Goal: Information Seeking & Learning: Understand process/instructions

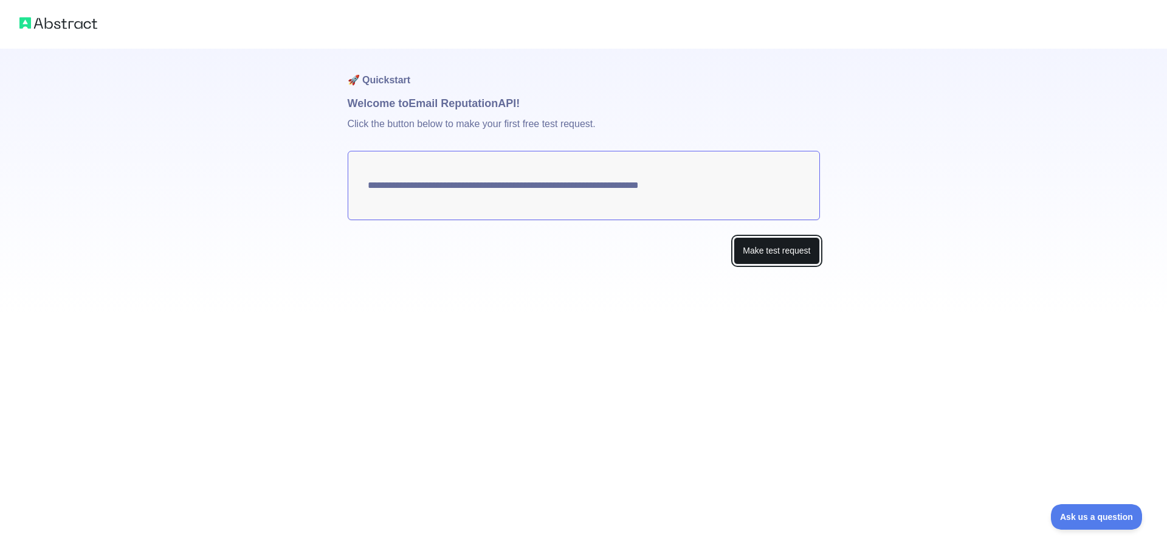
click at [759, 245] on button "Make test request" at bounding box center [777, 250] width 86 height 27
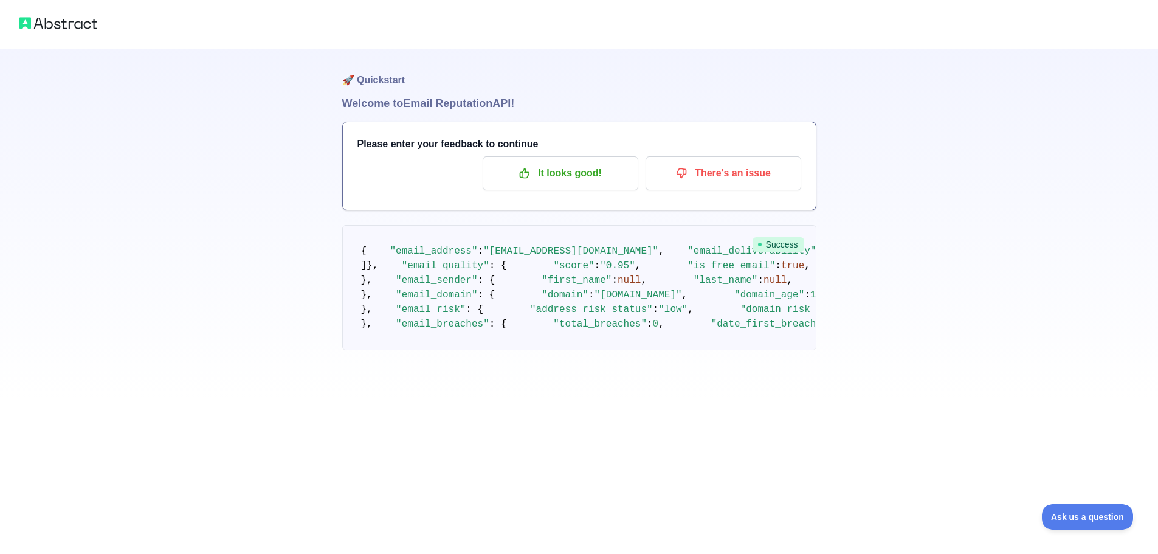
click at [674, 212] on div "🚀 Quickstart Welcome to Email Reputation API! Please enter your feedback to con…" at bounding box center [579, 224] width 474 height 350
click at [539, 176] on p "It looks good!" at bounding box center [560, 173] width 137 height 21
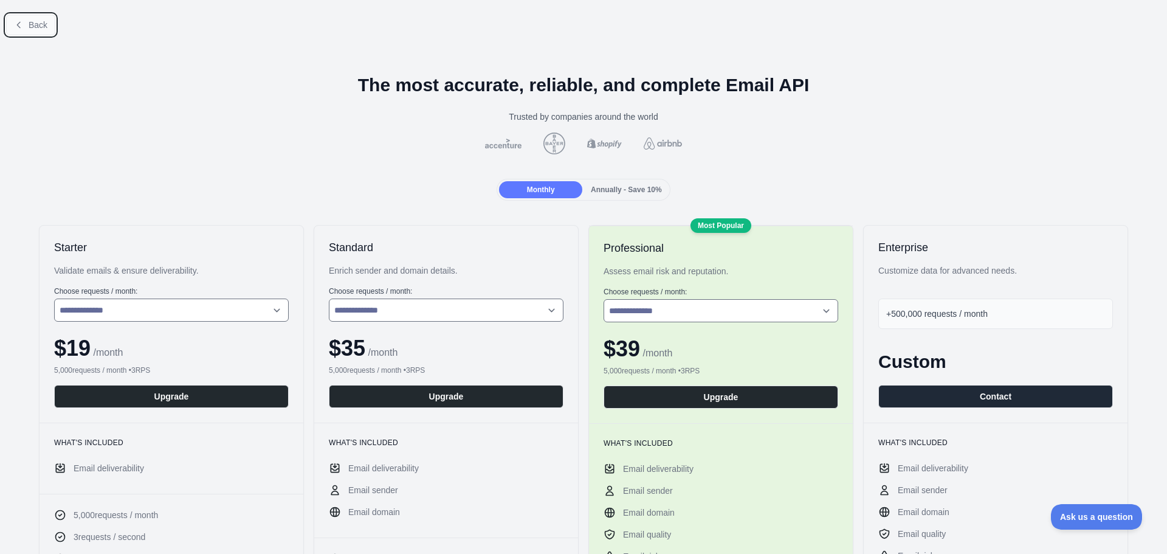
click at [36, 22] on span "Back" at bounding box center [38, 25] width 19 height 10
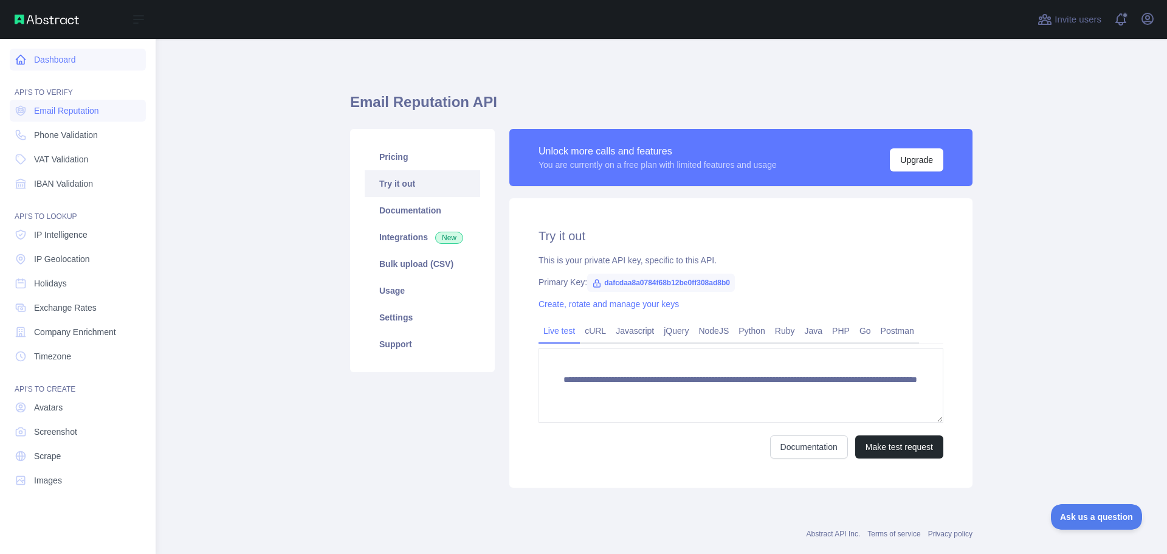
click at [37, 60] on link "Dashboard" at bounding box center [78, 60] width 136 height 22
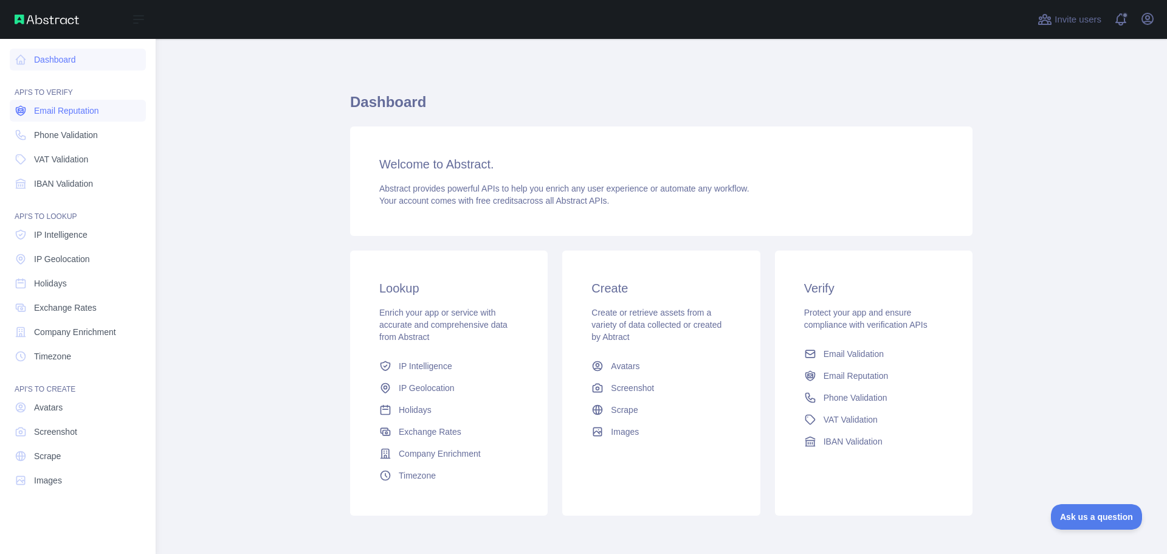
click at [69, 109] on span "Email Reputation" at bounding box center [66, 111] width 65 height 12
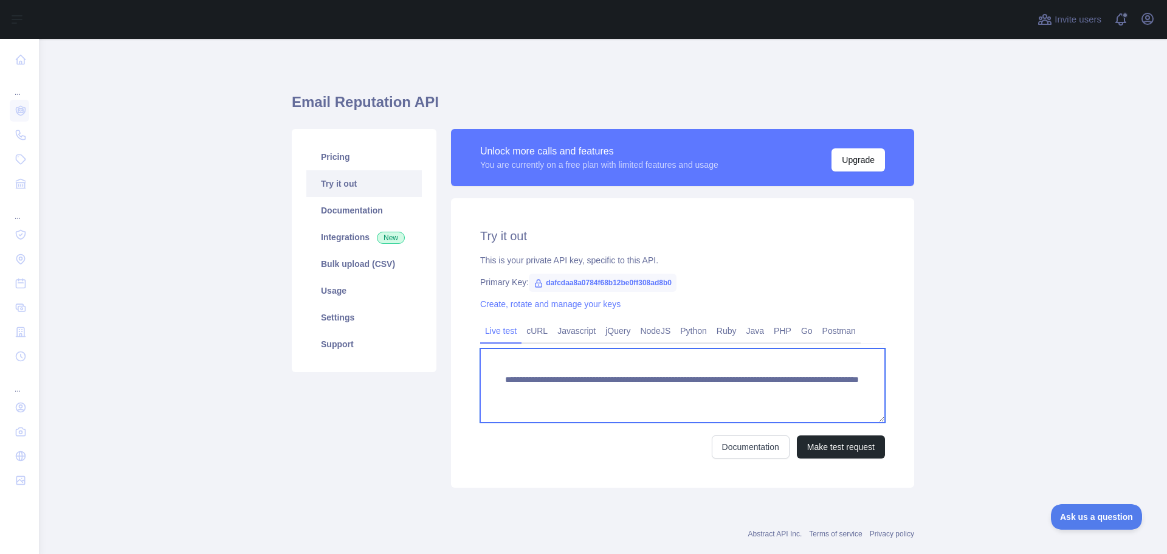
drag, startPoint x: 705, startPoint y: 391, endPoint x: 817, endPoint y: 391, distance: 112.5
click at [817, 391] on textarea "**********" at bounding box center [682, 385] width 405 height 74
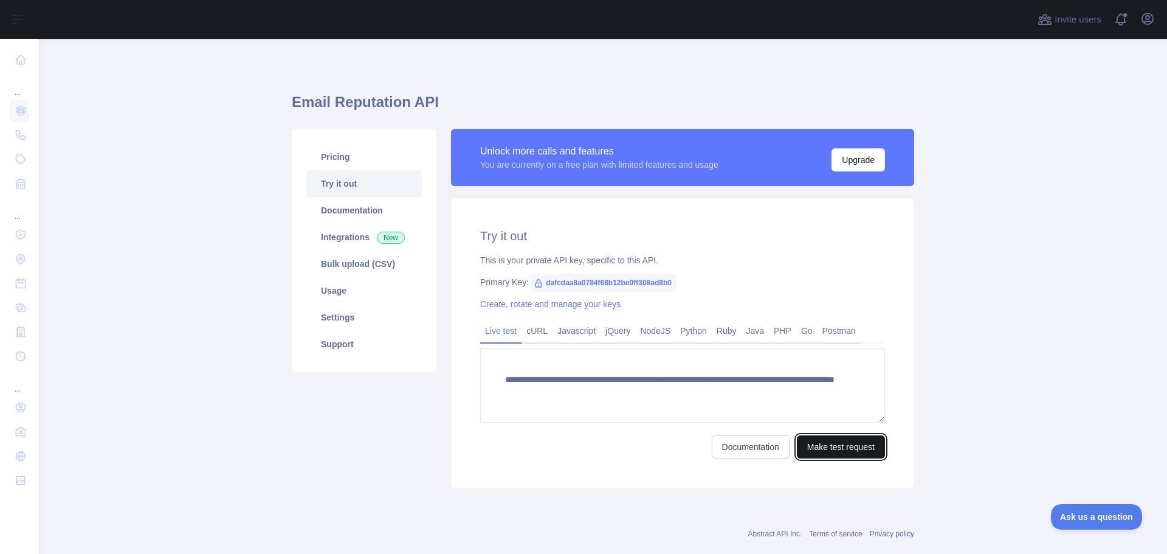
click at [843, 447] on button "Make test request" at bounding box center [841, 446] width 88 height 23
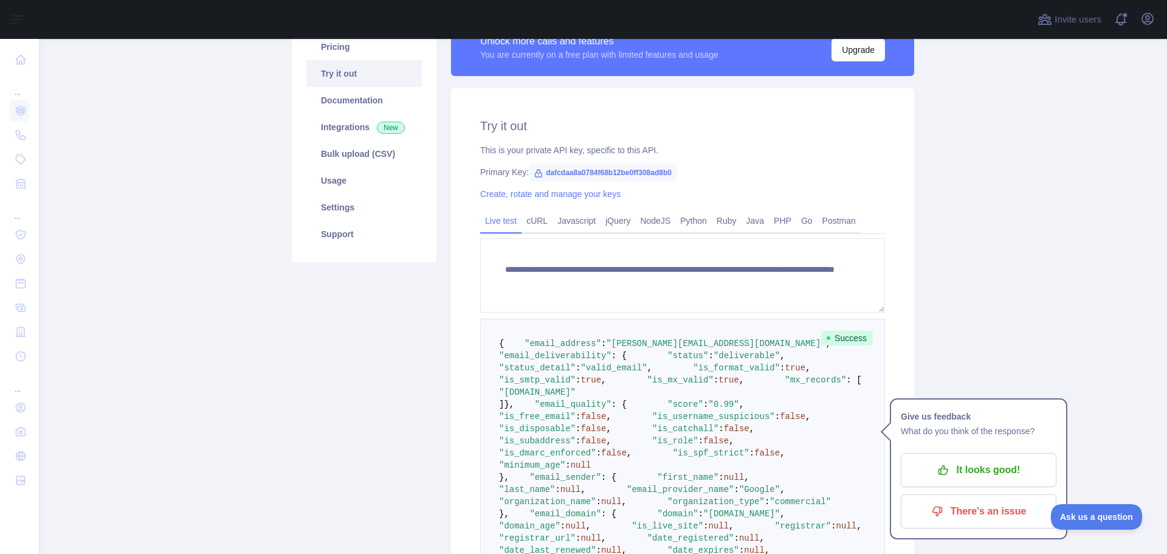
scroll to position [77, 0]
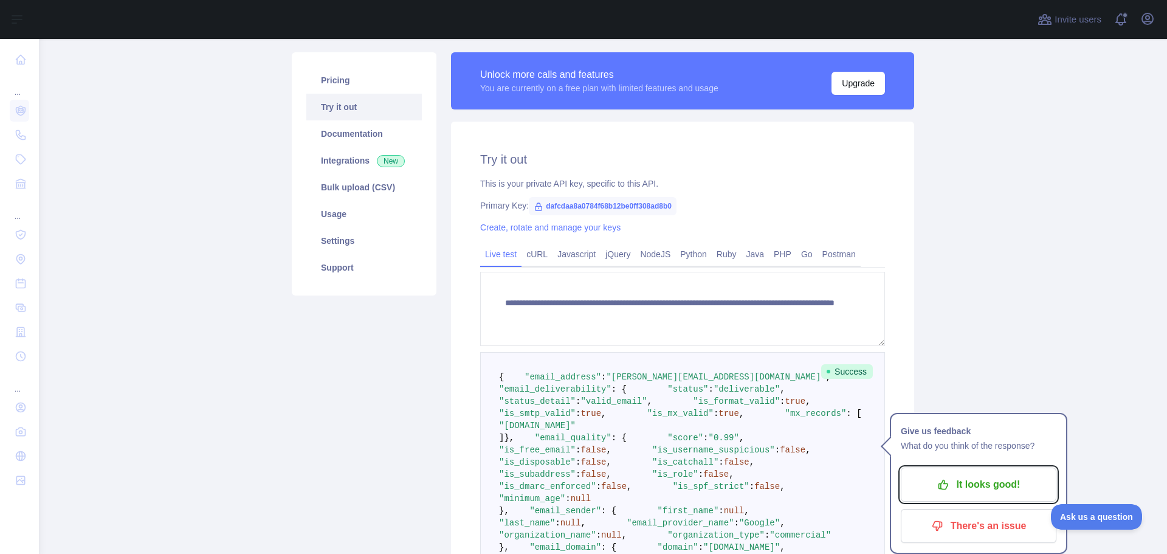
drag, startPoint x: 988, startPoint y: 478, endPoint x: 994, endPoint y: 453, distance: 25.1
click at [985, 477] on p "It looks good!" at bounding box center [978, 484] width 137 height 21
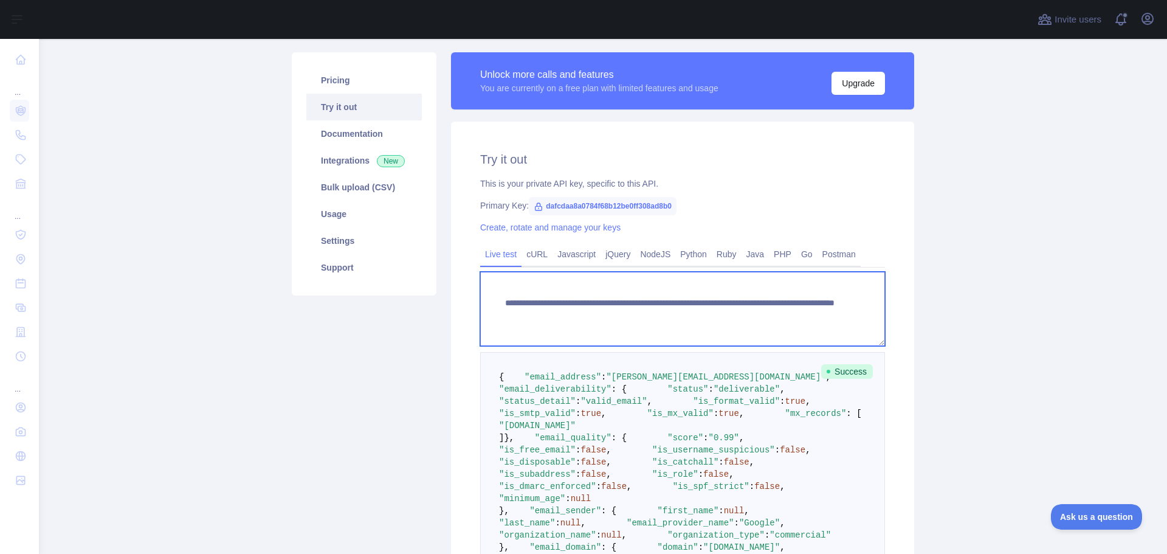
drag, startPoint x: 705, startPoint y: 314, endPoint x: 783, endPoint y: 318, distance: 77.9
click at [783, 318] on textarea "**********" at bounding box center [682, 309] width 405 height 74
click at [717, 317] on textarea "**********" at bounding box center [682, 309] width 405 height 74
type textarea "**********"
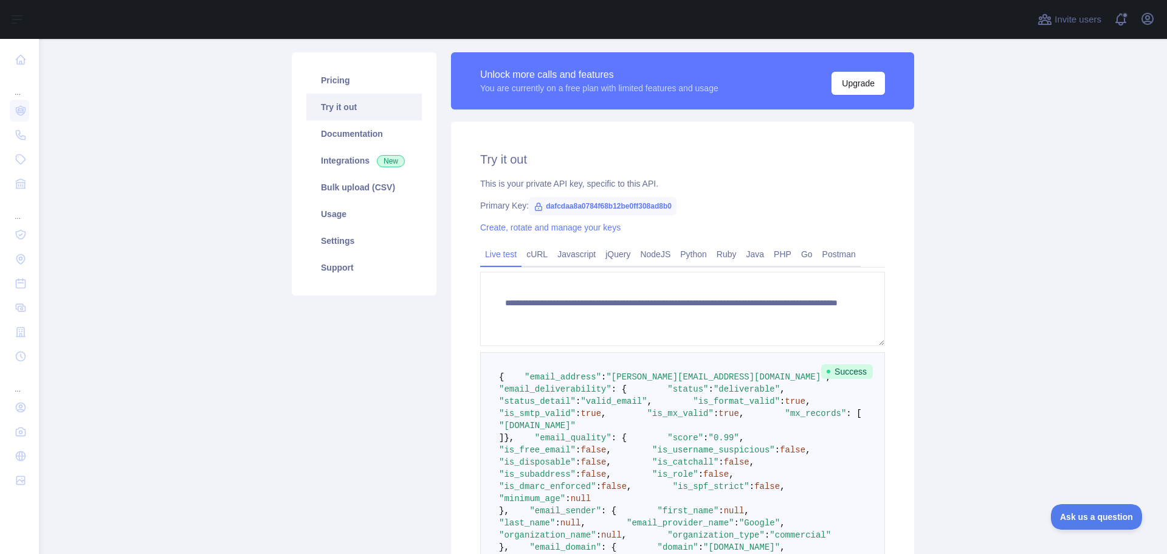
click at [983, 293] on main "**********" at bounding box center [603, 296] width 1128 height 515
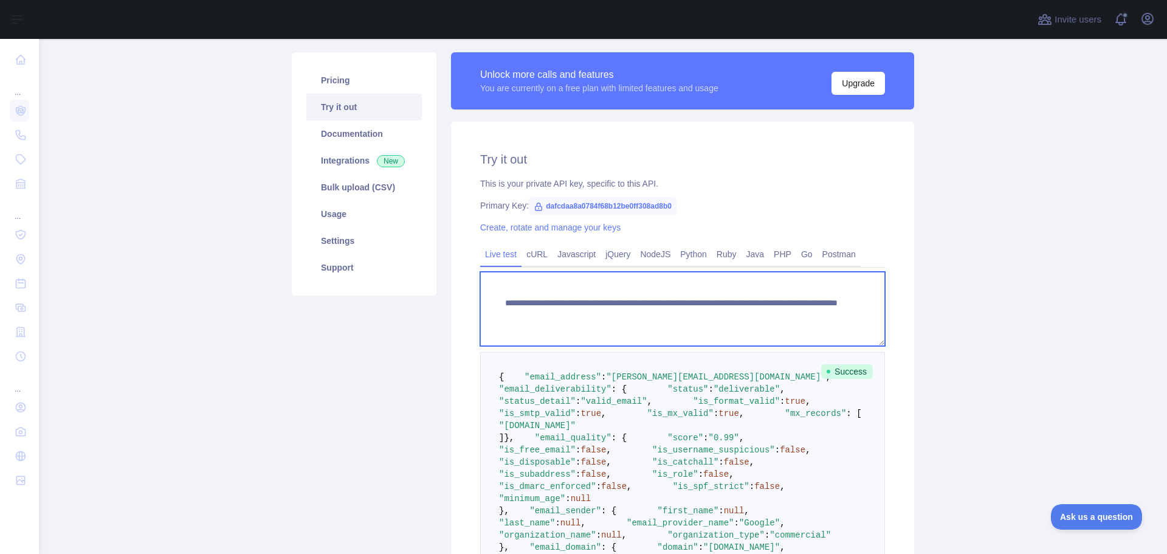
click at [820, 309] on textarea "**********" at bounding box center [682, 309] width 405 height 74
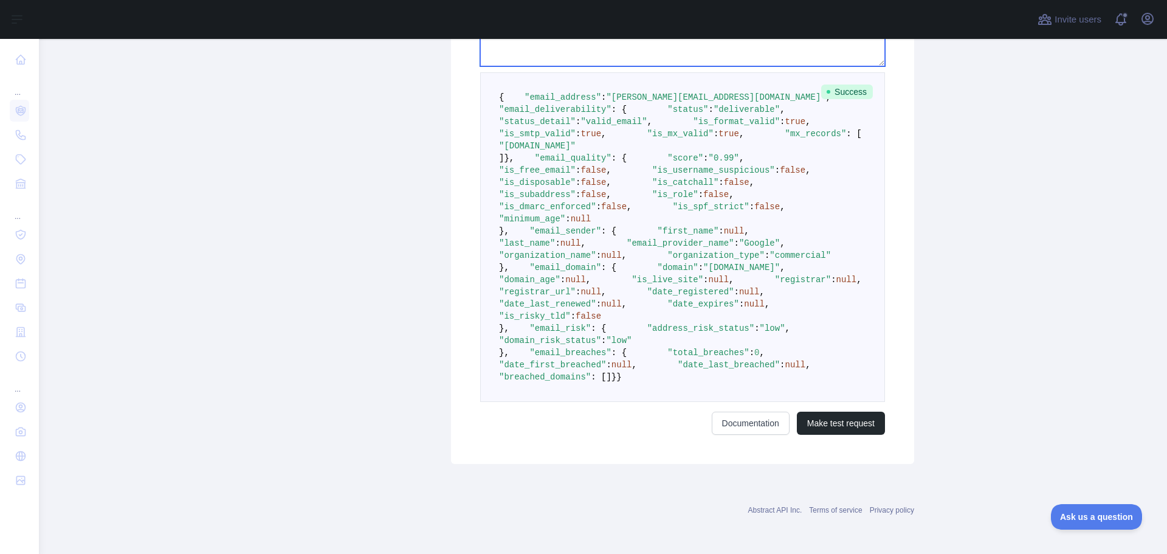
scroll to position [709, 0]
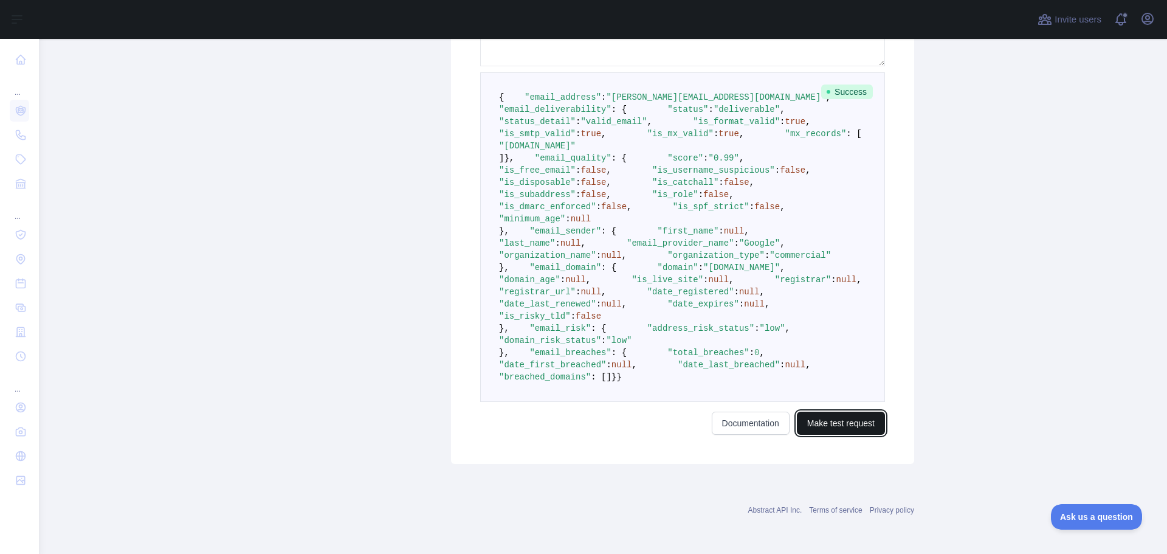
click at [841, 421] on button "Make test request" at bounding box center [841, 423] width 88 height 23
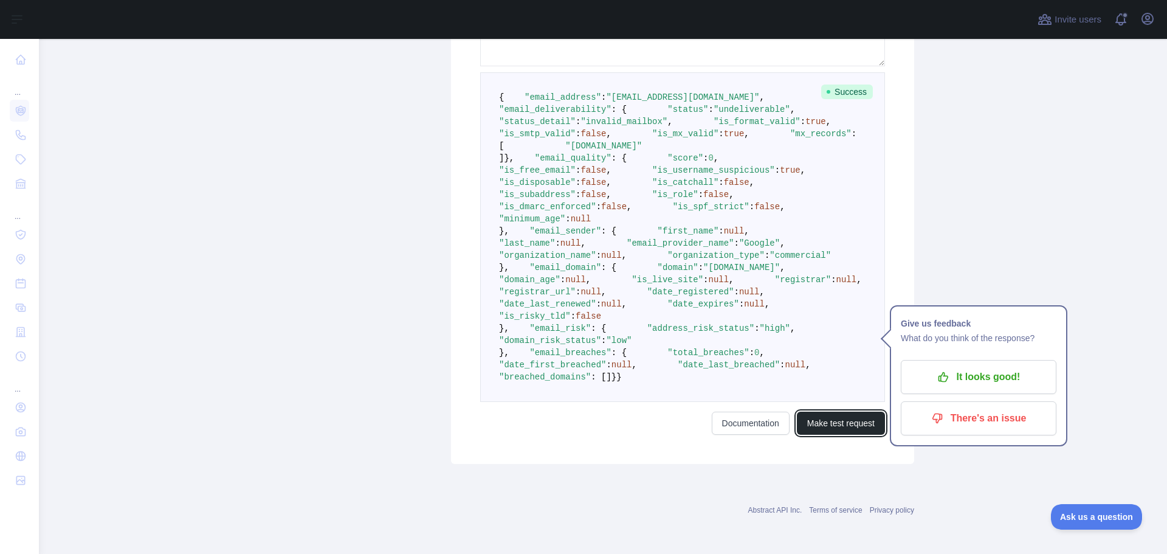
scroll to position [405, 0]
drag, startPoint x: 550, startPoint y: 205, endPoint x: 612, endPoint y: 207, distance: 61.4
click at [612, 207] on pre "{ "email_address" : "[EMAIL_ADDRESS][DOMAIN_NAME]" , "email_deliverability" : {…" at bounding box center [682, 236] width 405 height 329
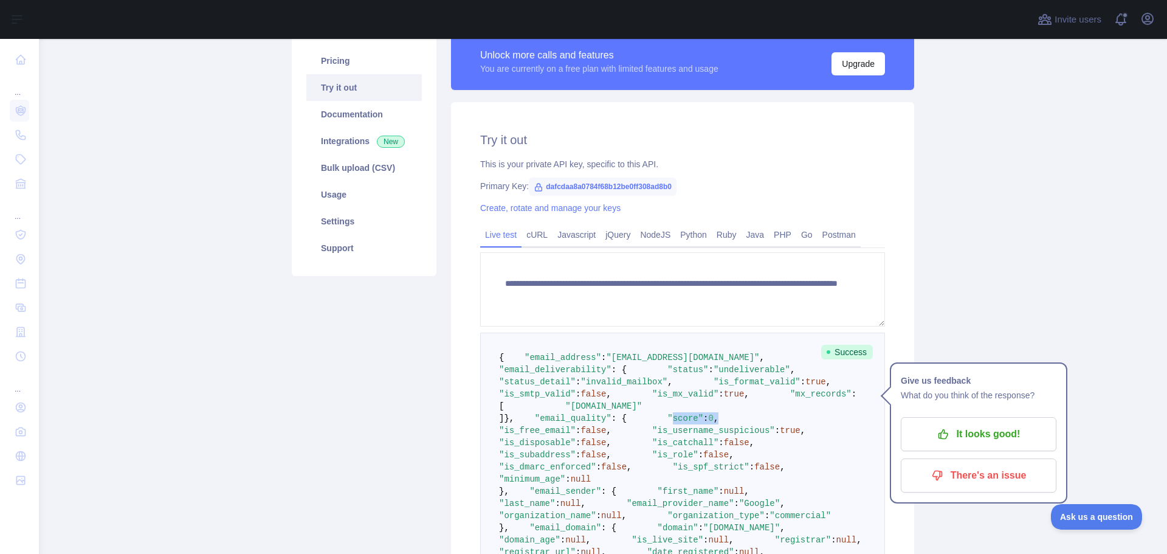
scroll to position [101, 0]
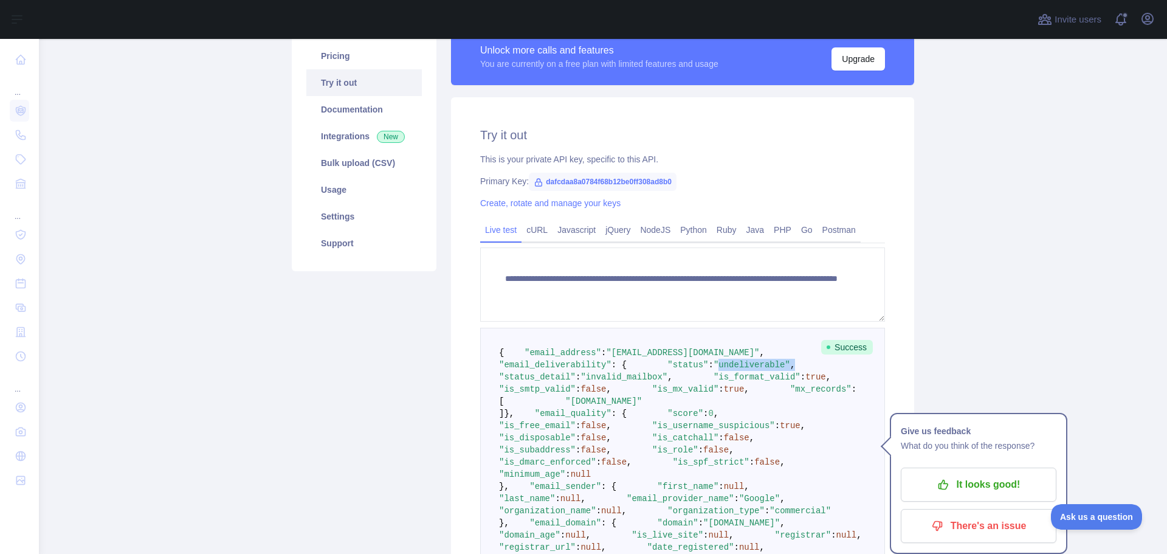
drag, startPoint x: 585, startPoint y: 390, endPoint x: 703, endPoint y: 392, distance: 117.4
click at [678, 389] on pre "{ "email_address" : "[EMAIL_ADDRESS][DOMAIN_NAME]" , "email_deliverability" : {…" at bounding box center [682, 492] width 405 height 329
click at [723, 395] on pre "{ "email_address" : "[EMAIL_ADDRESS][DOMAIN_NAME]" , "email_deliverability" : {…" at bounding box center [682, 492] width 405 height 329
click at [968, 476] on p "It looks good!" at bounding box center [978, 484] width 137 height 21
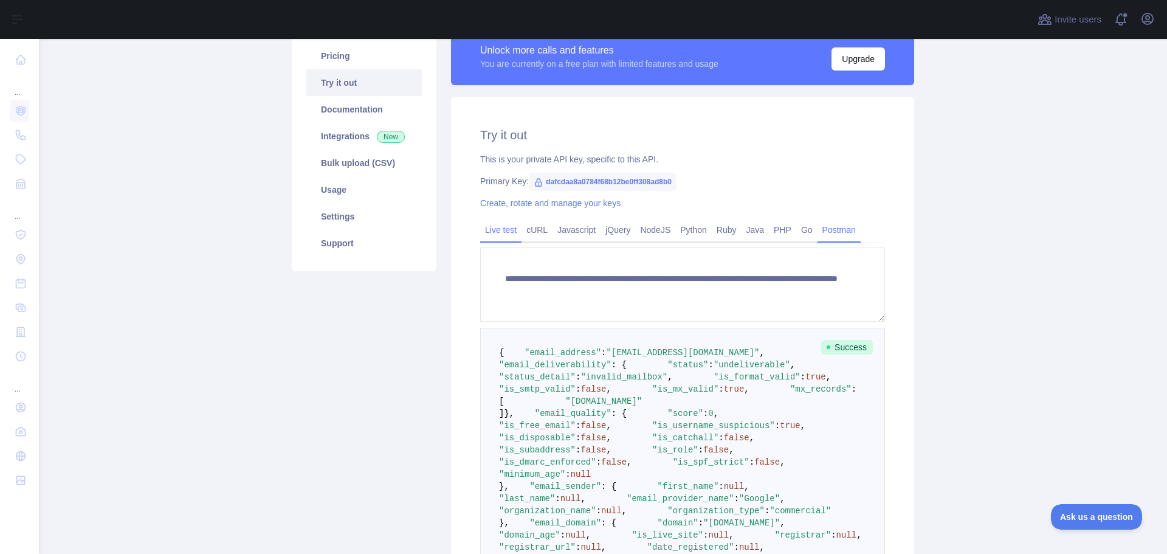
click at [826, 228] on link "Postman" at bounding box center [839, 229] width 43 height 19
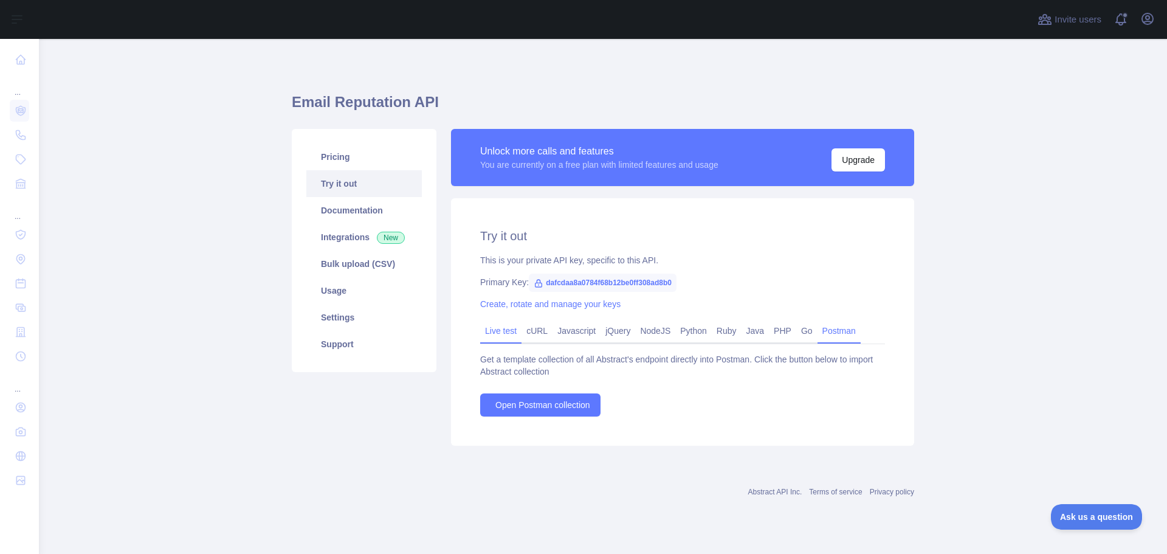
click at [494, 327] on link "Live test" at bounding box center [500, 330] width 41 height 19
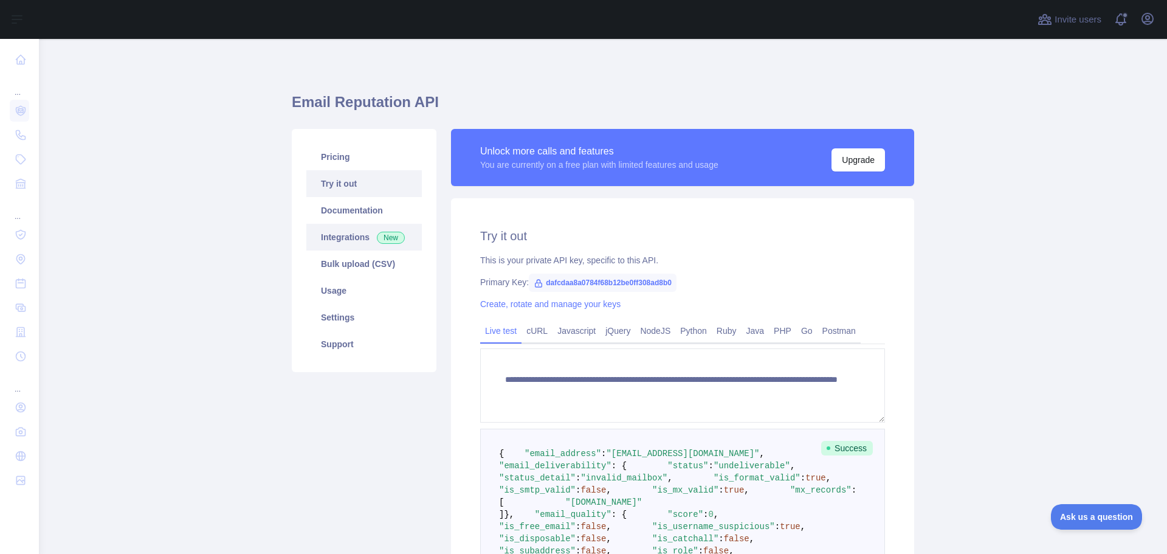
click at [338, 235] on link "Integrations New" at bounding box center [364, 237] width 116 height 27
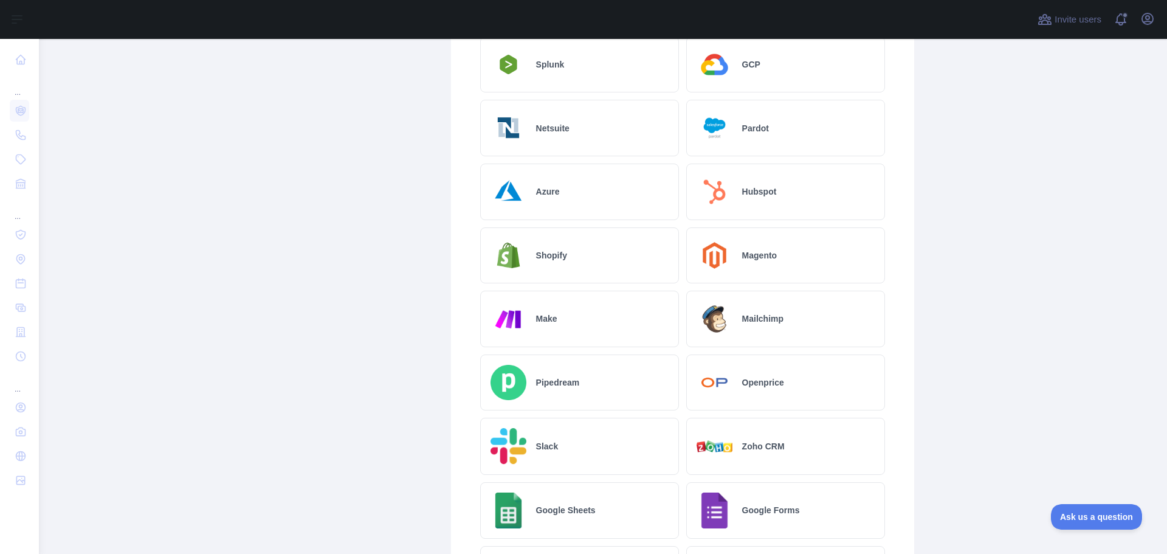
scroll to position [486, 0]
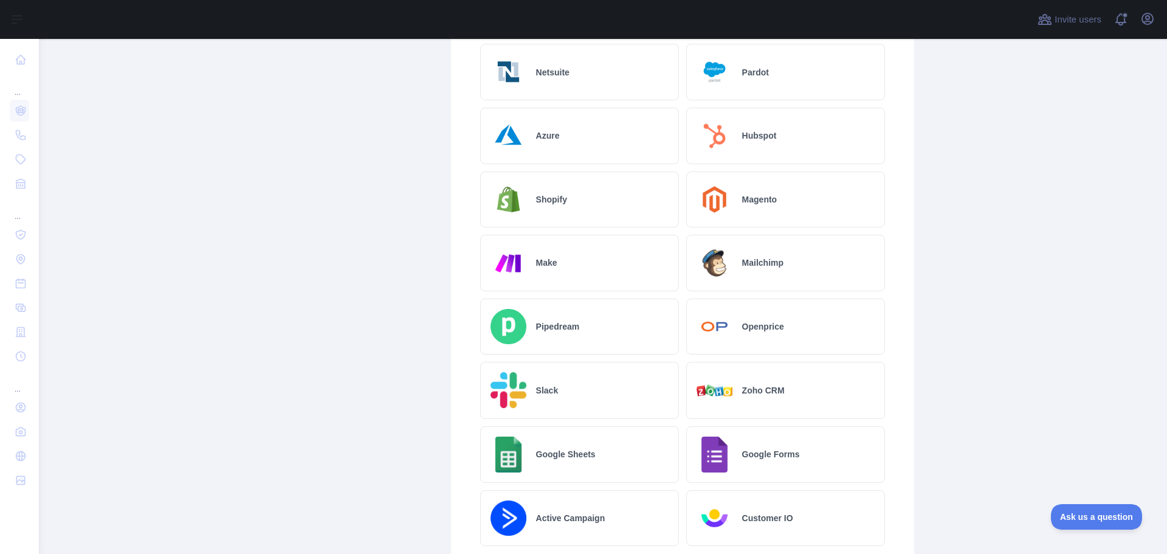
click at [588, 258] on div "Make" at bounding box center [579, 263] width 199 height 57
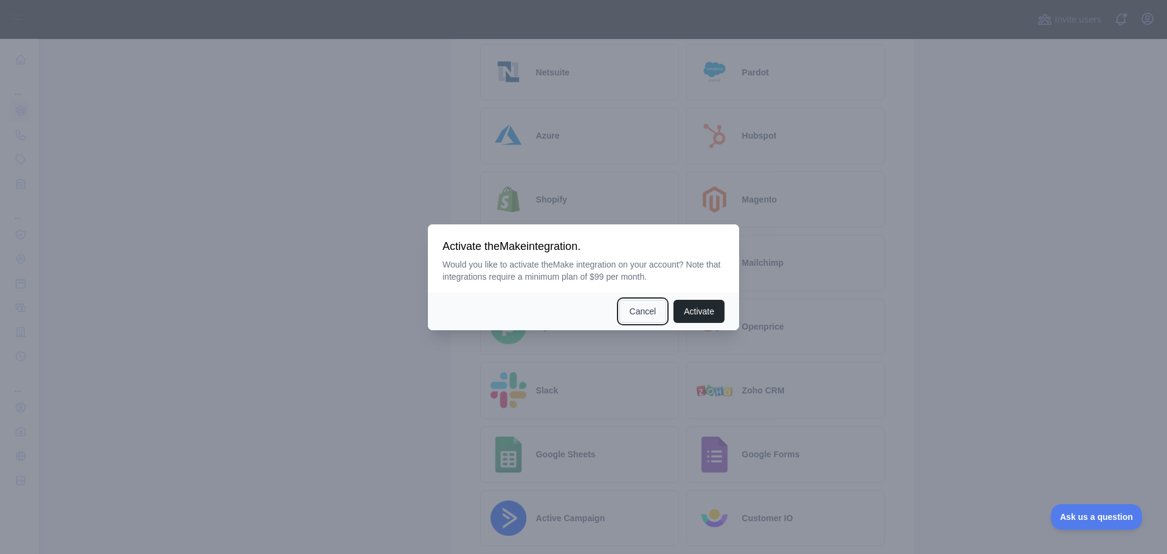
click at [632, 308] on button "Cancel" at bounding box center [642, 311] width 47 height 23
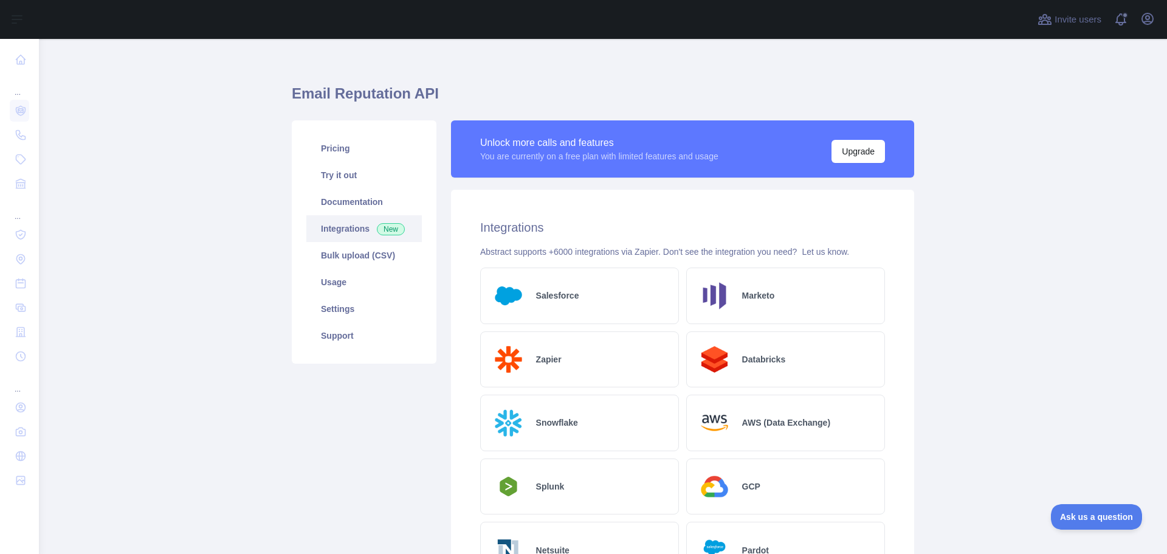
scroll to position [0, 0]
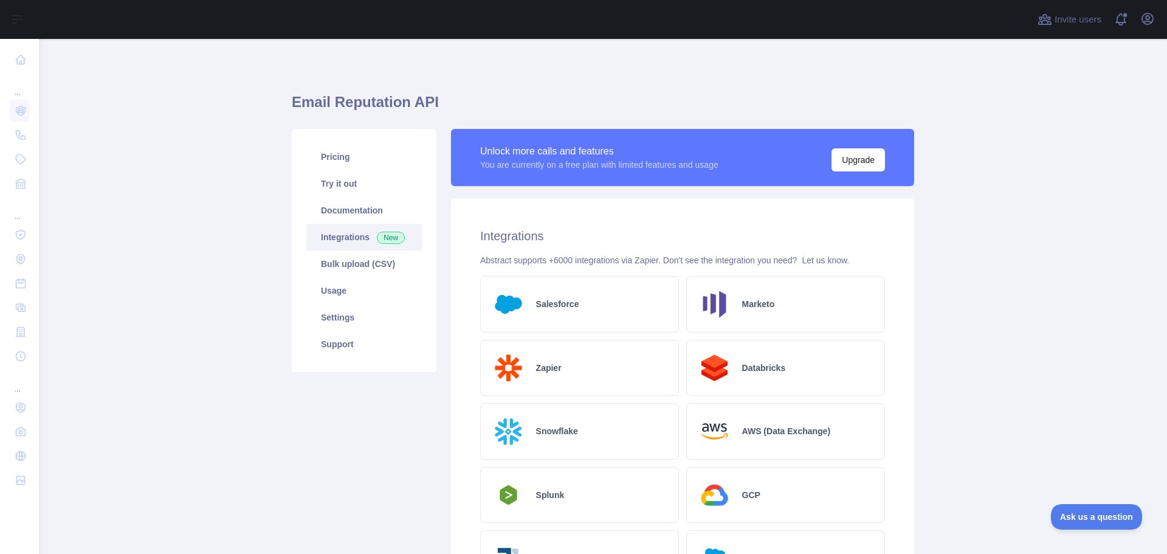
click at [580, 104] on h1 "Email Reputation API" at bounding box center [603, 106] width 622 height 29
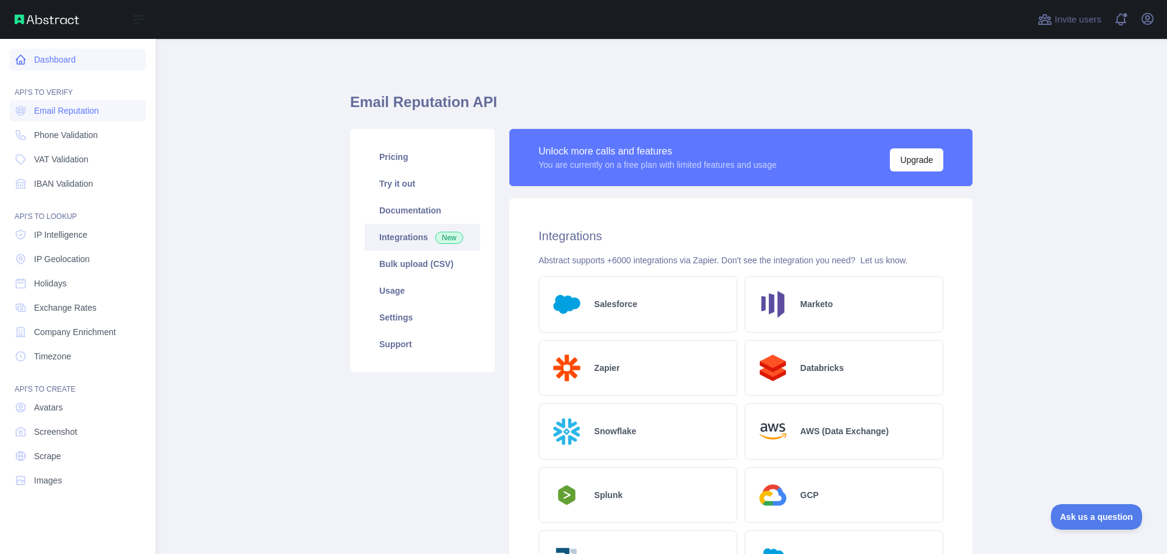
click at [63, 55] on link "Dashboard" at bounding box center [78, 60] width 136 height 22
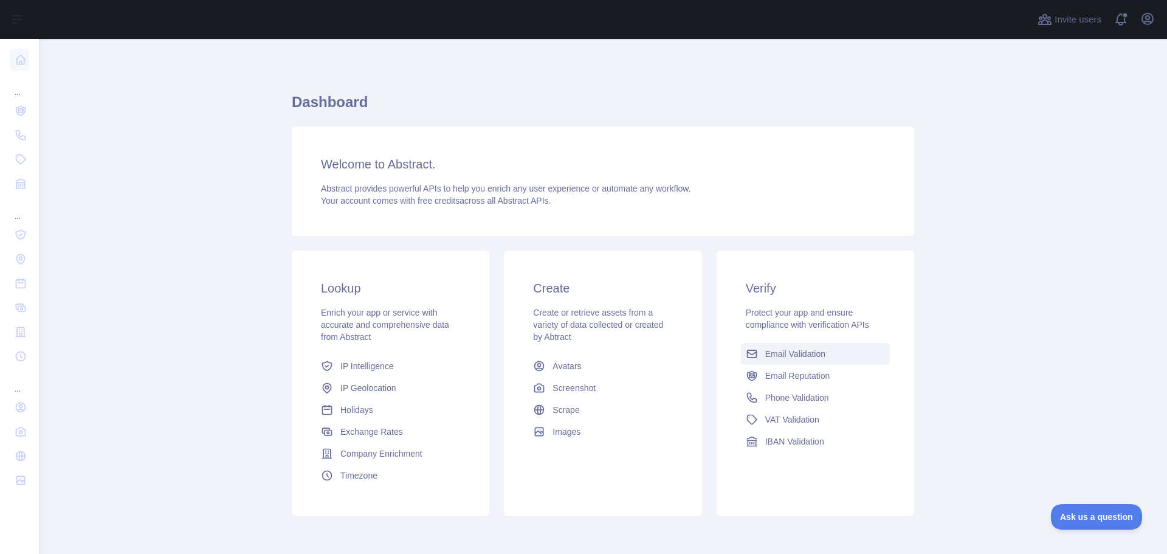
click at [808, 353] on span "Email Validation" at bounding box center [795, 354] width 60 height 12
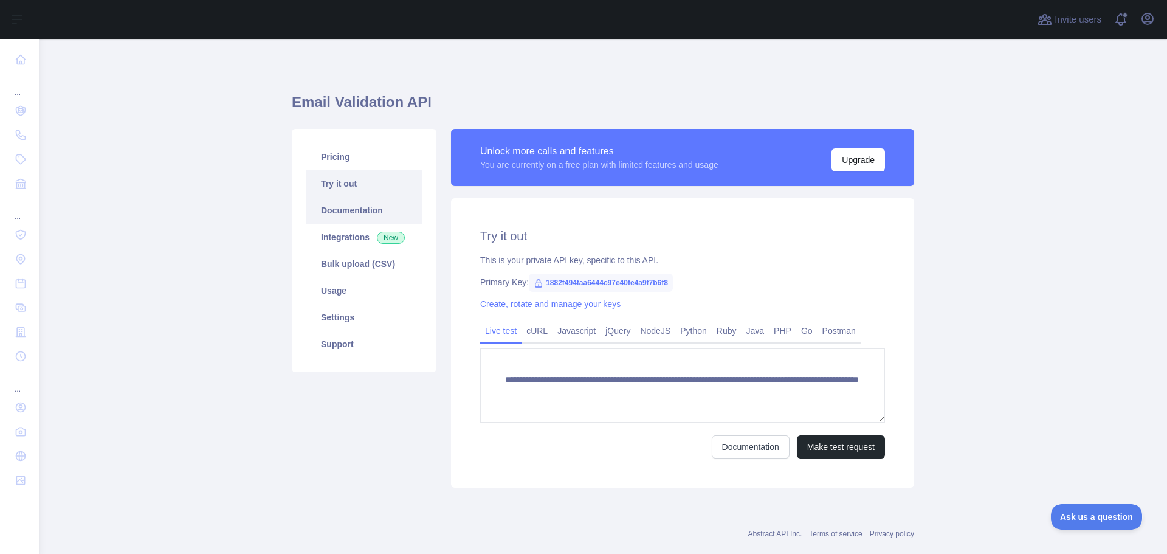
click at [331, 210] on link "Documentation" at bounding box center [364, 210] width 116 height 27
drag, startPoint x: 667, startPoint y: 283, endPoint x: 540, endPoint y: 288, distance: 127.7
click at [540, 288] on span "1882f494faa6444c97e40fe4a9f7b6f8" at bounding box center [601, 283] width 144 height 18
copy span "1882f494faa6444c97e40fe4a9f7b6f8"
click at [538, 337] on link "cURL" at bounding box center [537, 330] width 31 height 19
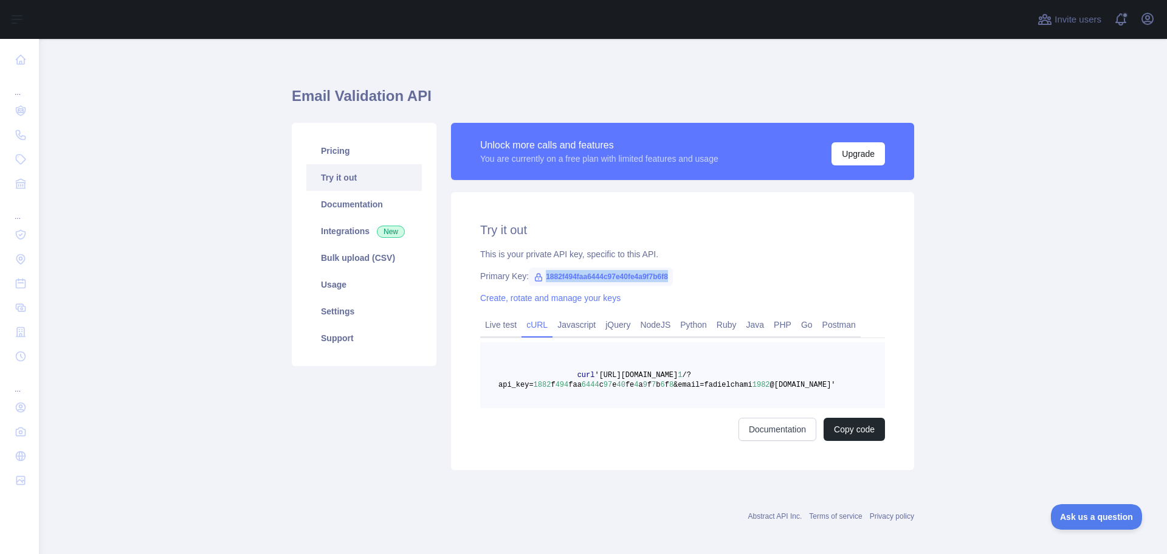
scroll to position [12, 0]
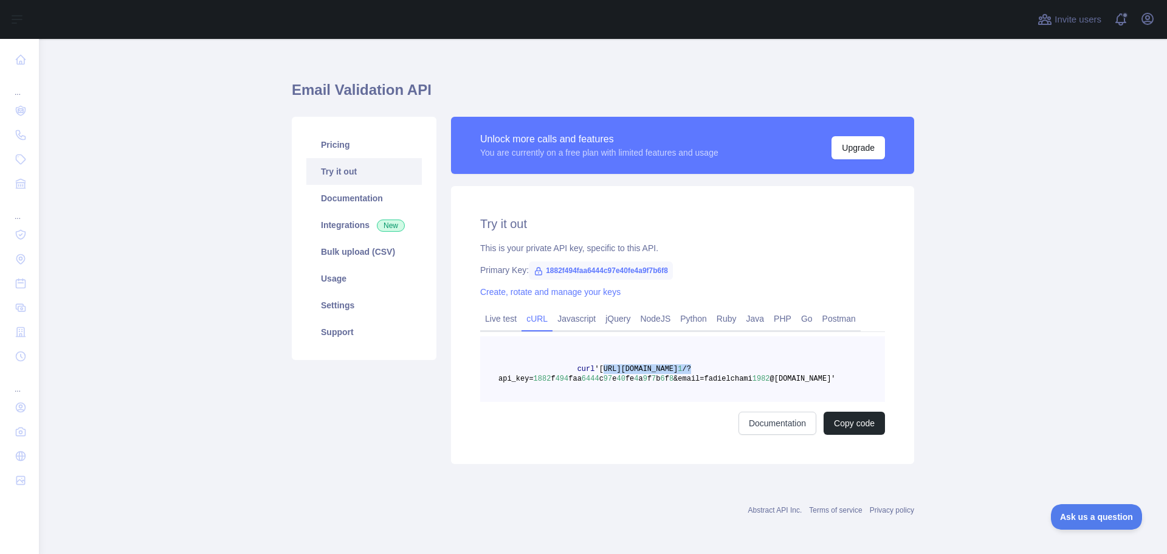
drag, startPoint x: 767, startPoint y: 371, endPoint x: 591, endPoint y: 367, distance: 175.7
click at [591, 367] on pre "curl '[URL][DOMAIN_NAME] 1 /?api_key= 1882 f 494 faa 6444 c 97 e 40 fe 4 a 9 f …" at bounding box center [682, 369] width 405 height 66
copy span "[URL][DOMAIN_NAME] 1 /?"
click at [550, 272] on span "1882f494faa6444c97e40fe4a9f7b6f8" at bounding box center [601, 270] width 144 height 18
click at [529, 273] on span "1882f494faa6444c97e40fe4a9f7b6f8" at bounding box center [601, 270] width 144 height 18
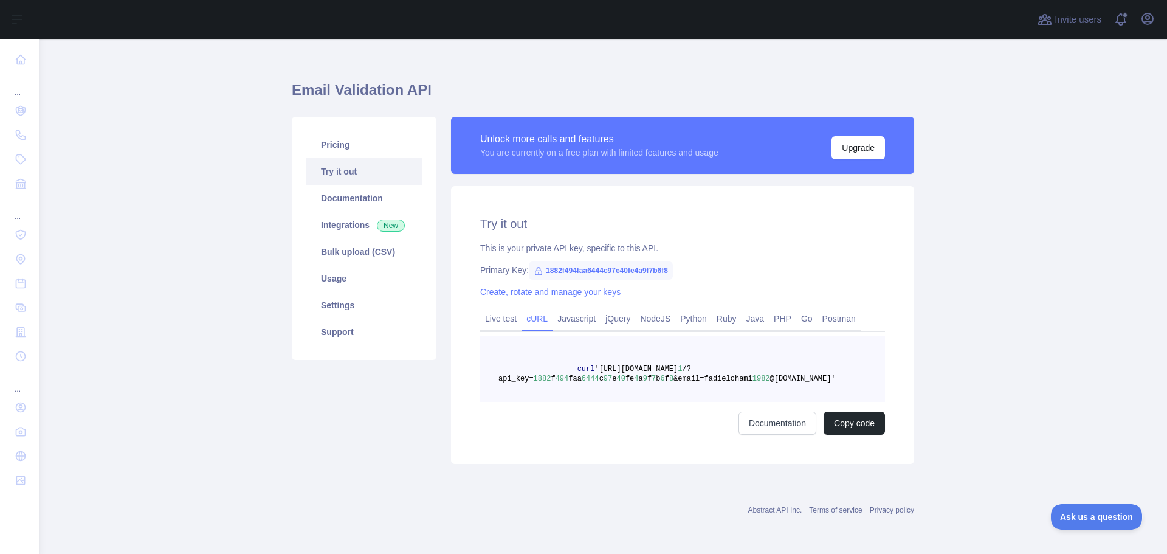
click at [739, 232] on div "Try it out This is your private API key, specific to this API. Primary Key: 188…" at bounding box center [682, 325] width 463 height 278
